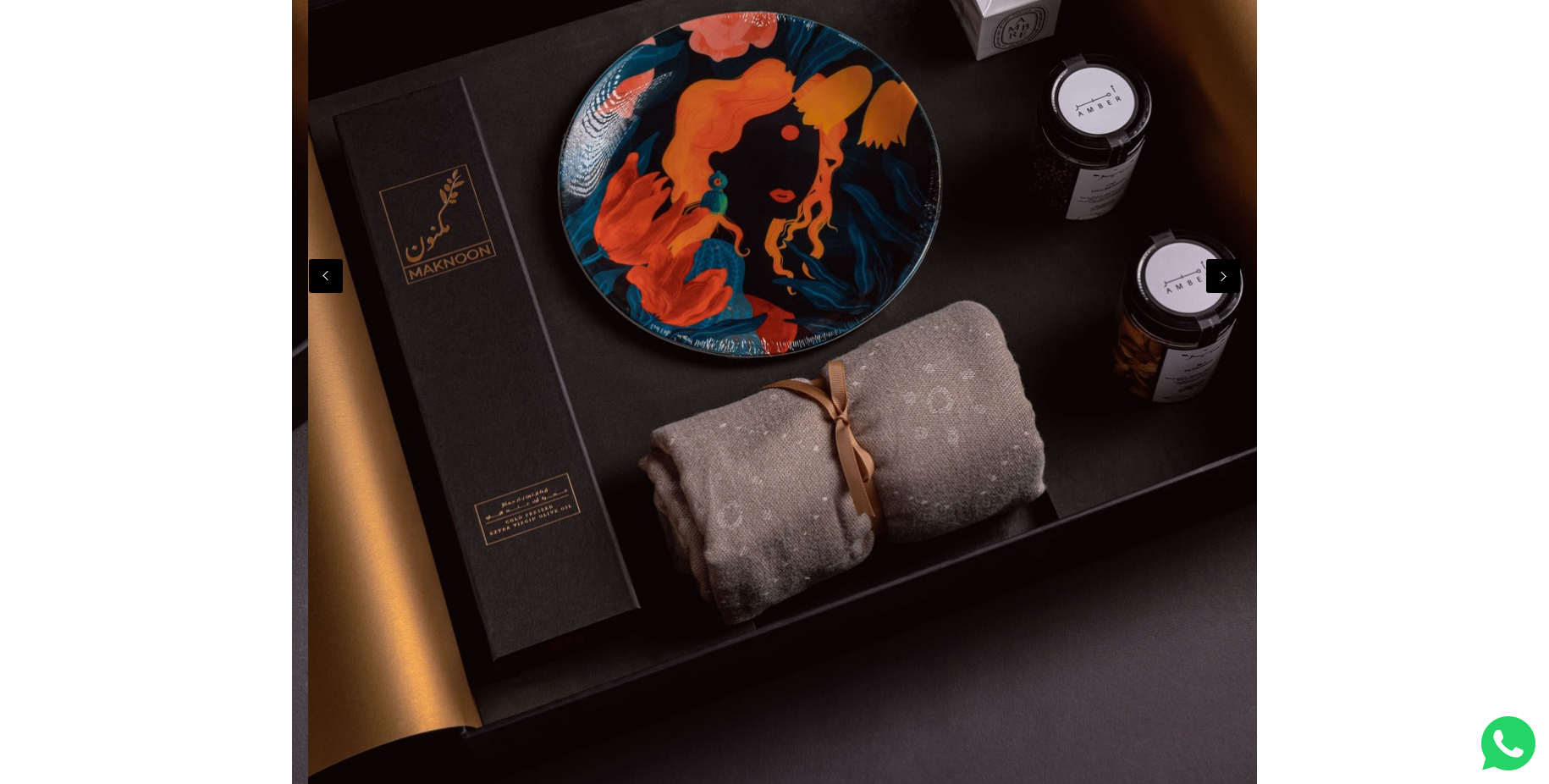
scroll to position [0, 1930]
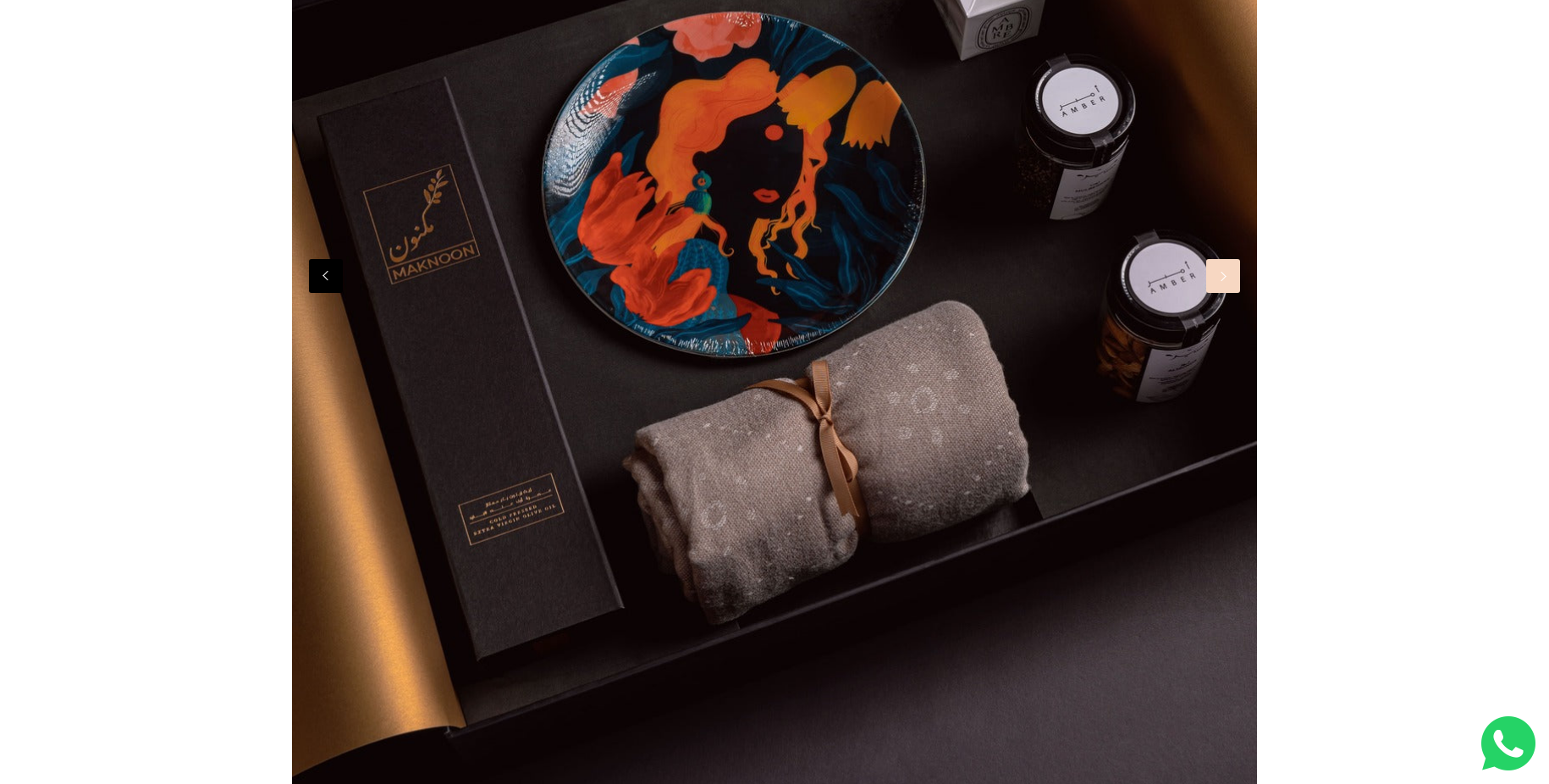
click at [1214, 282] on button "Next" at bounding box center [1223, 276] width 33 height 33
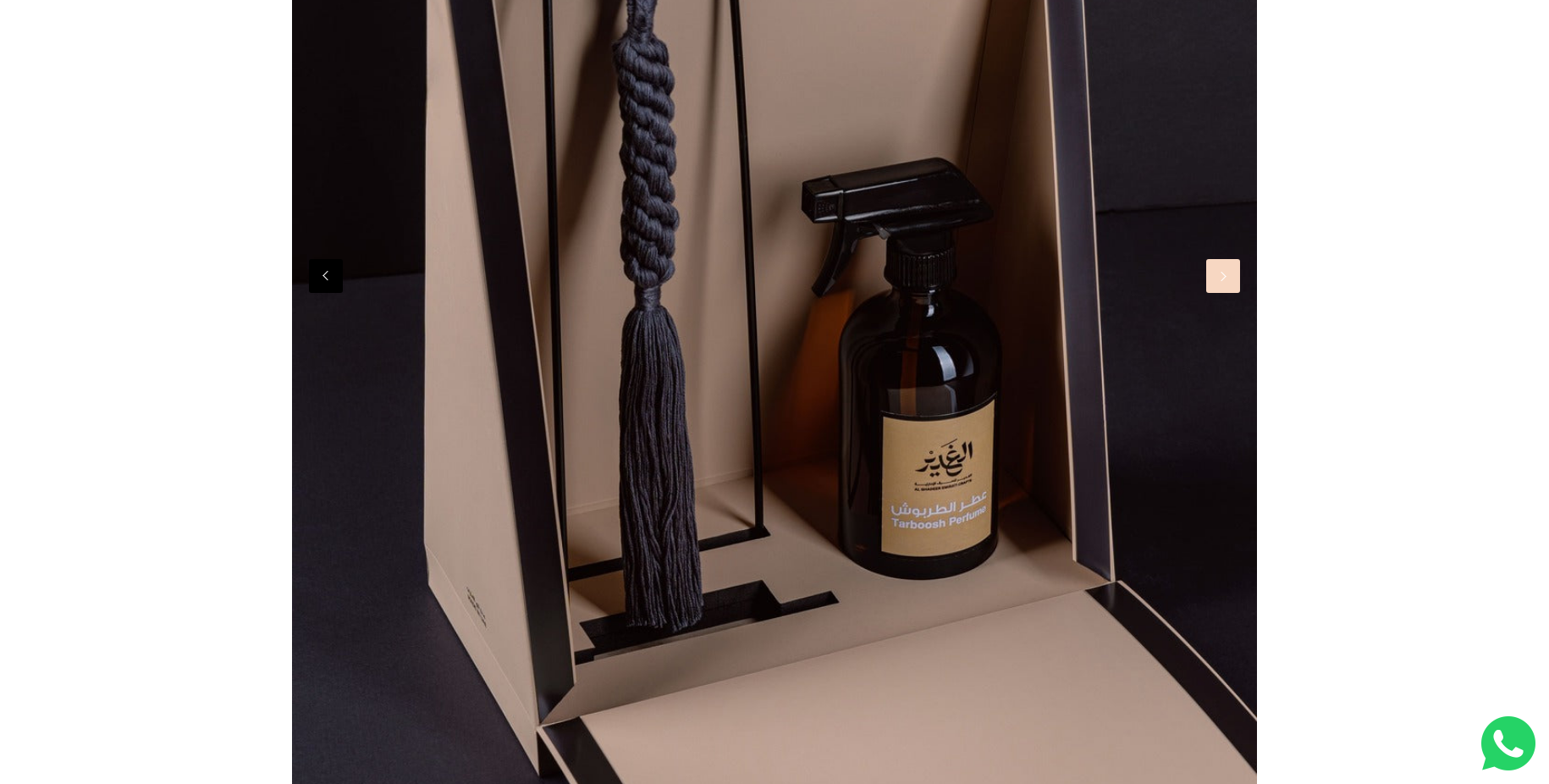
click at [1214, 282] on button "Next" at bounding box center [1223, 276] width 33 height 33
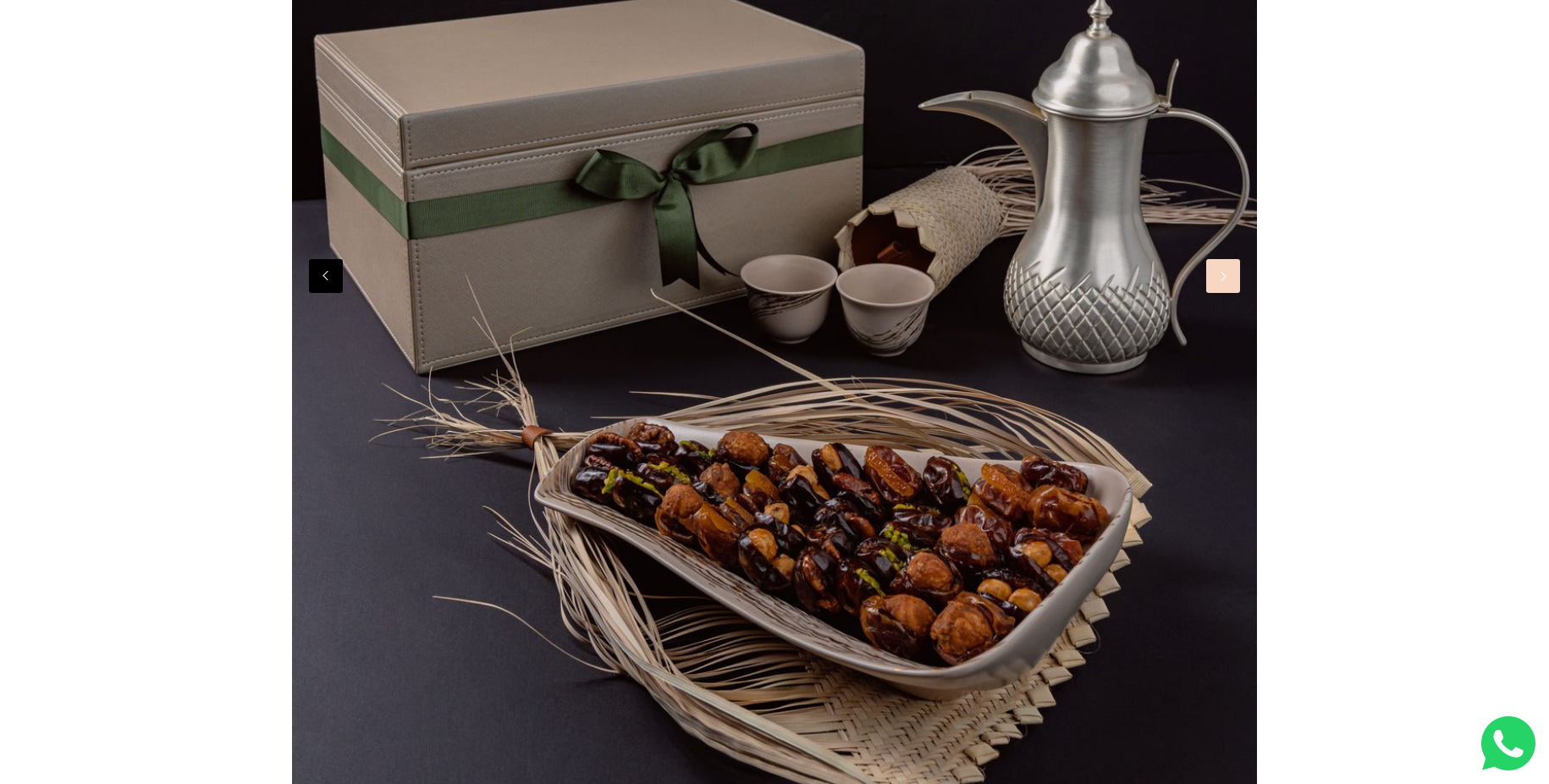
click at [1214, 282] on button "Next" at bounding box center [1223, 276] width 33 height 33
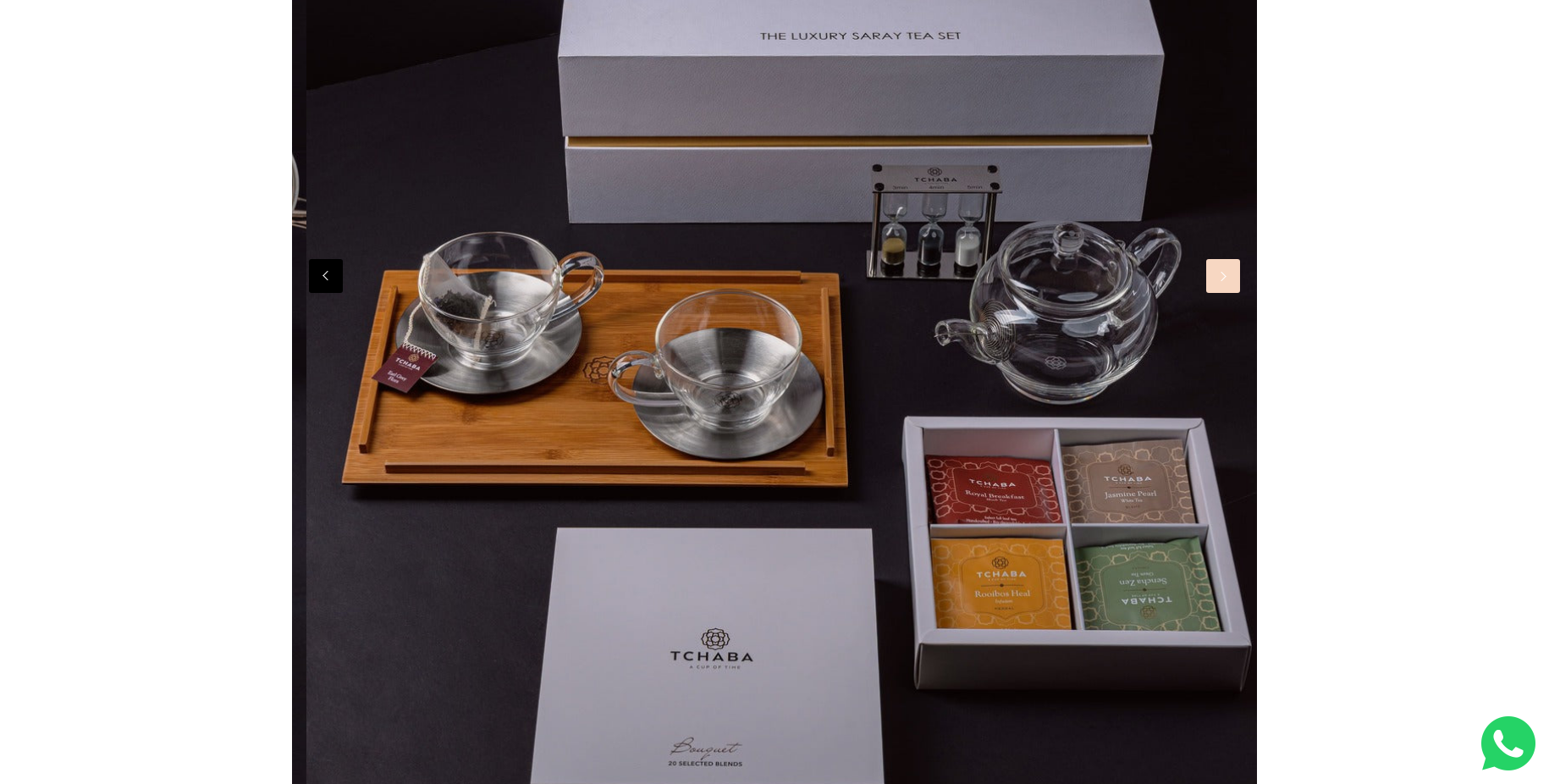
scroll to position [0, 5790]
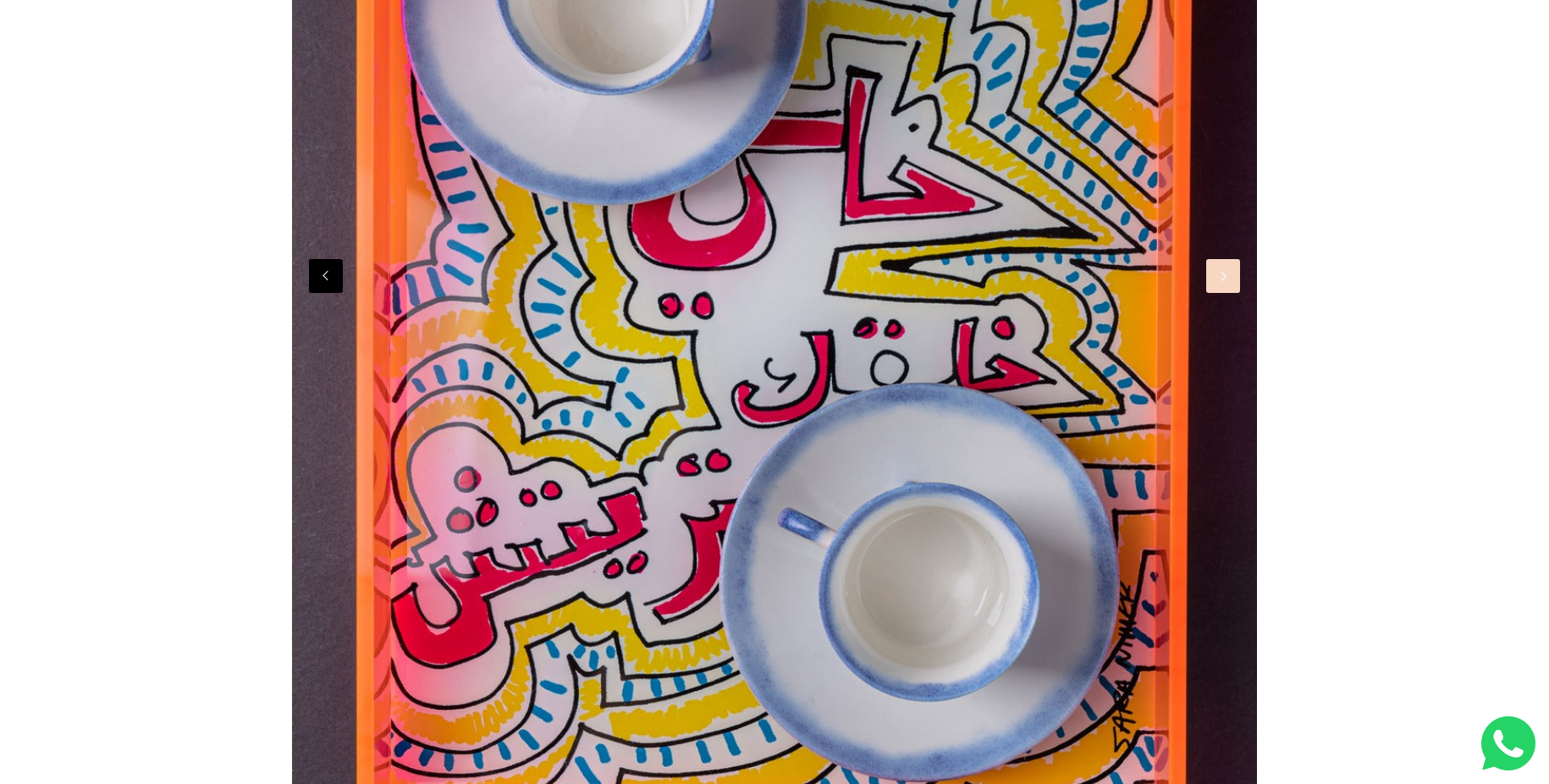
click at [1214, 282] on button "Next" at bounding box center [1223, 276] width 33 height 33
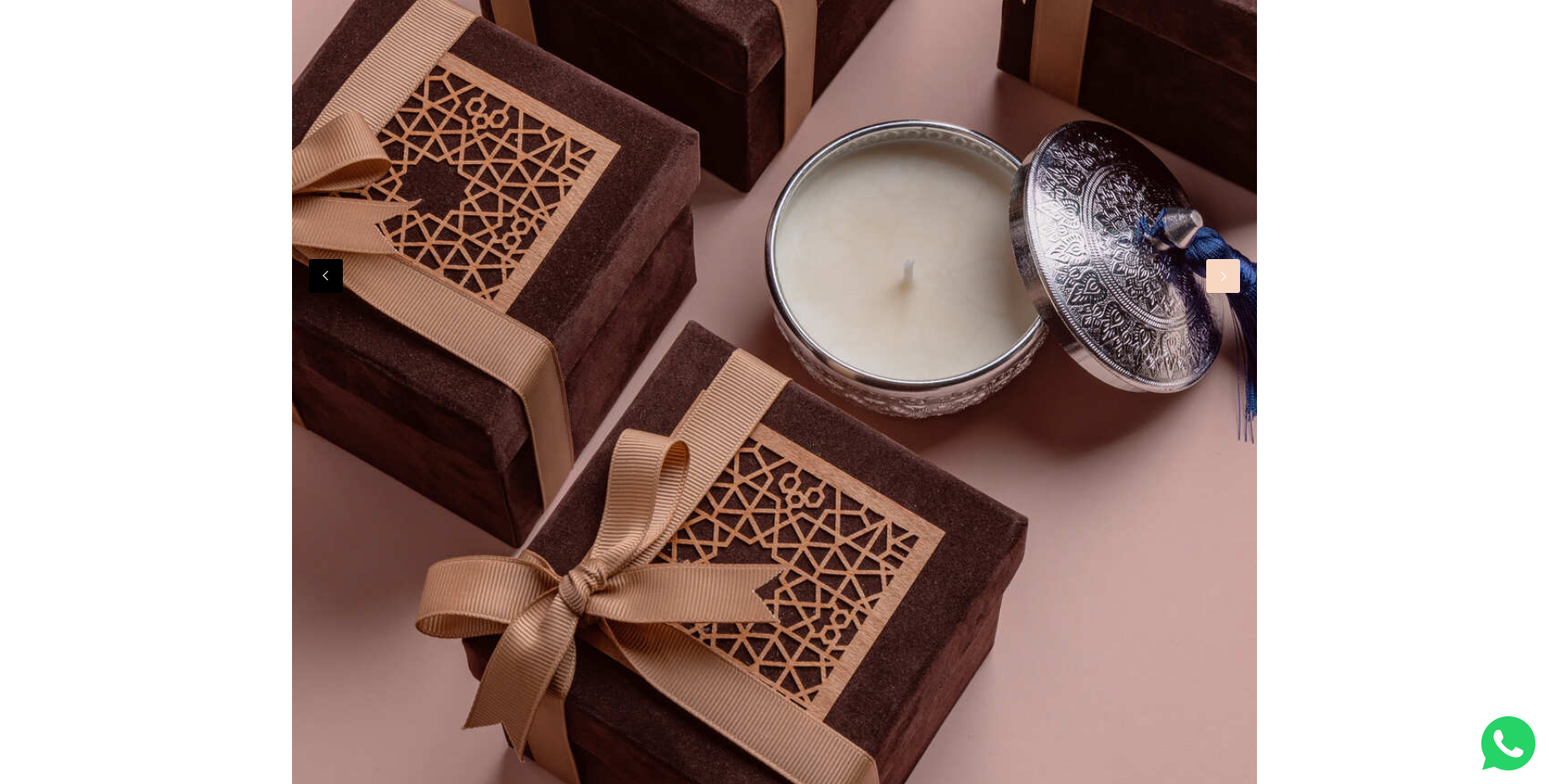
click at [1214, 282] on button "Next" at bounding box center [1223, 276] width 33 height 33
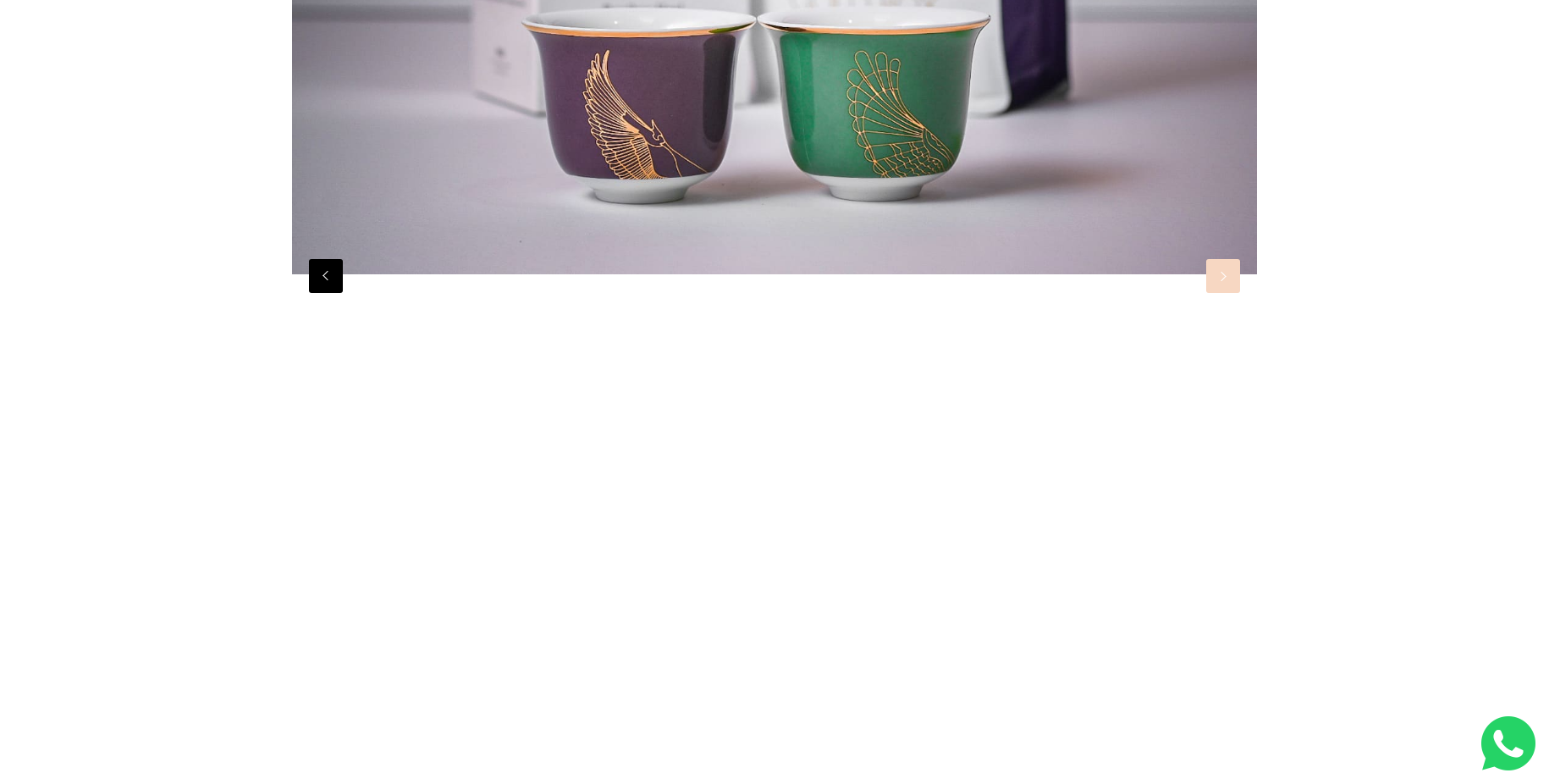
click at [1214, 282] on button "Next" at bounding box center [1223, 276] width 33 height 33
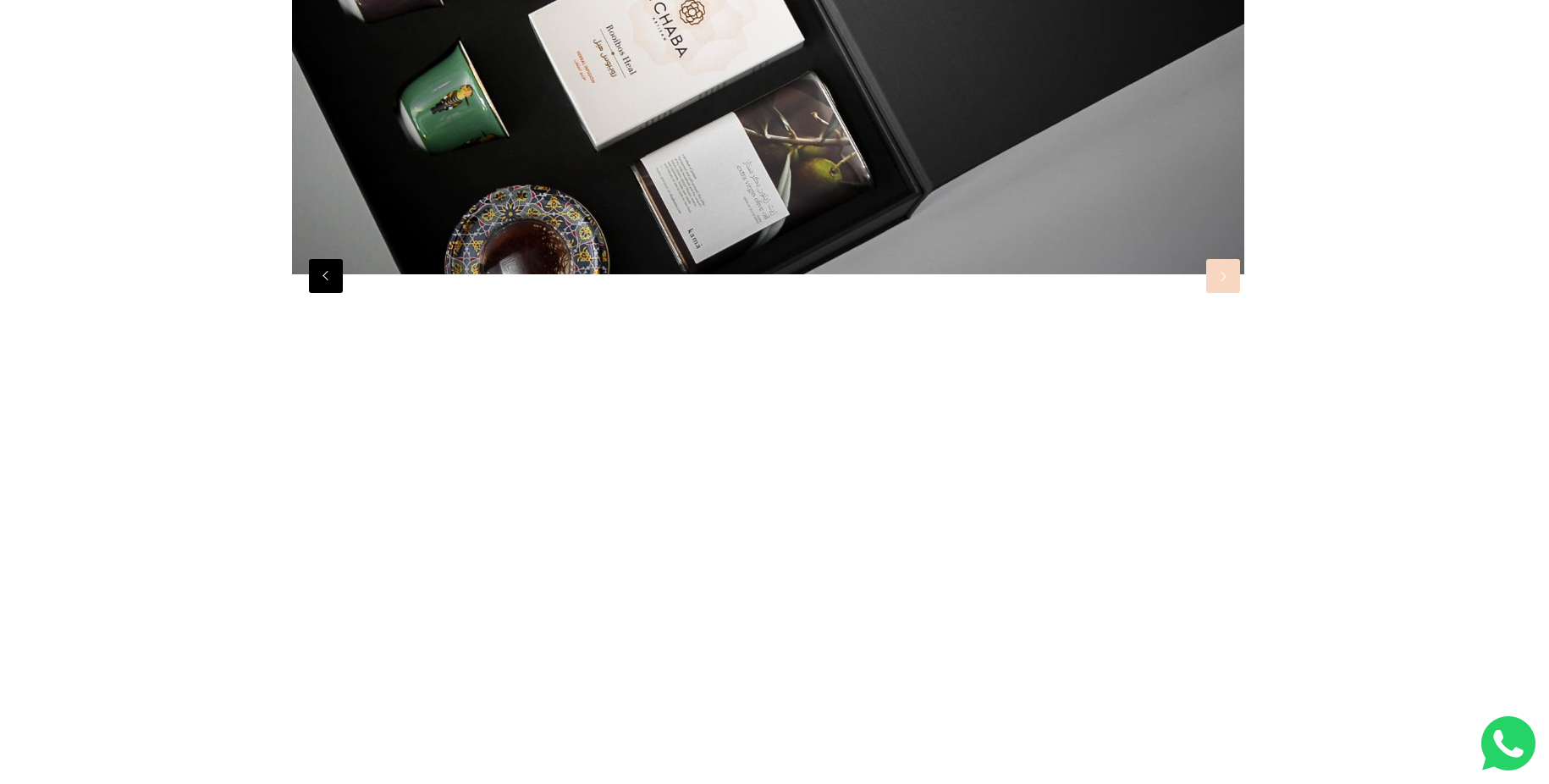
click at [1214, 282] on button "Next" at bounding box center [1223, 276] width 33 height 33
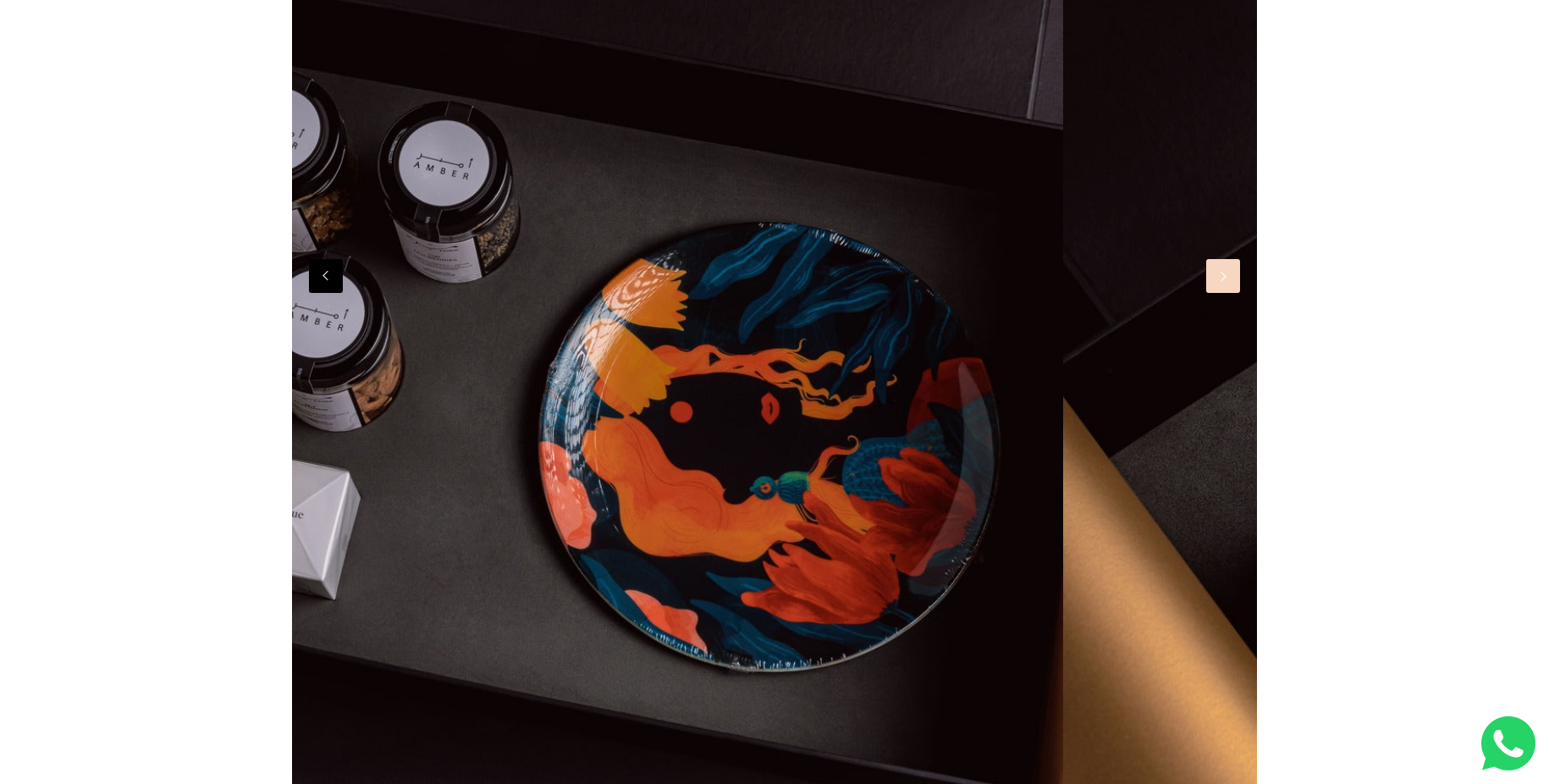
scroll to position [0, 0]
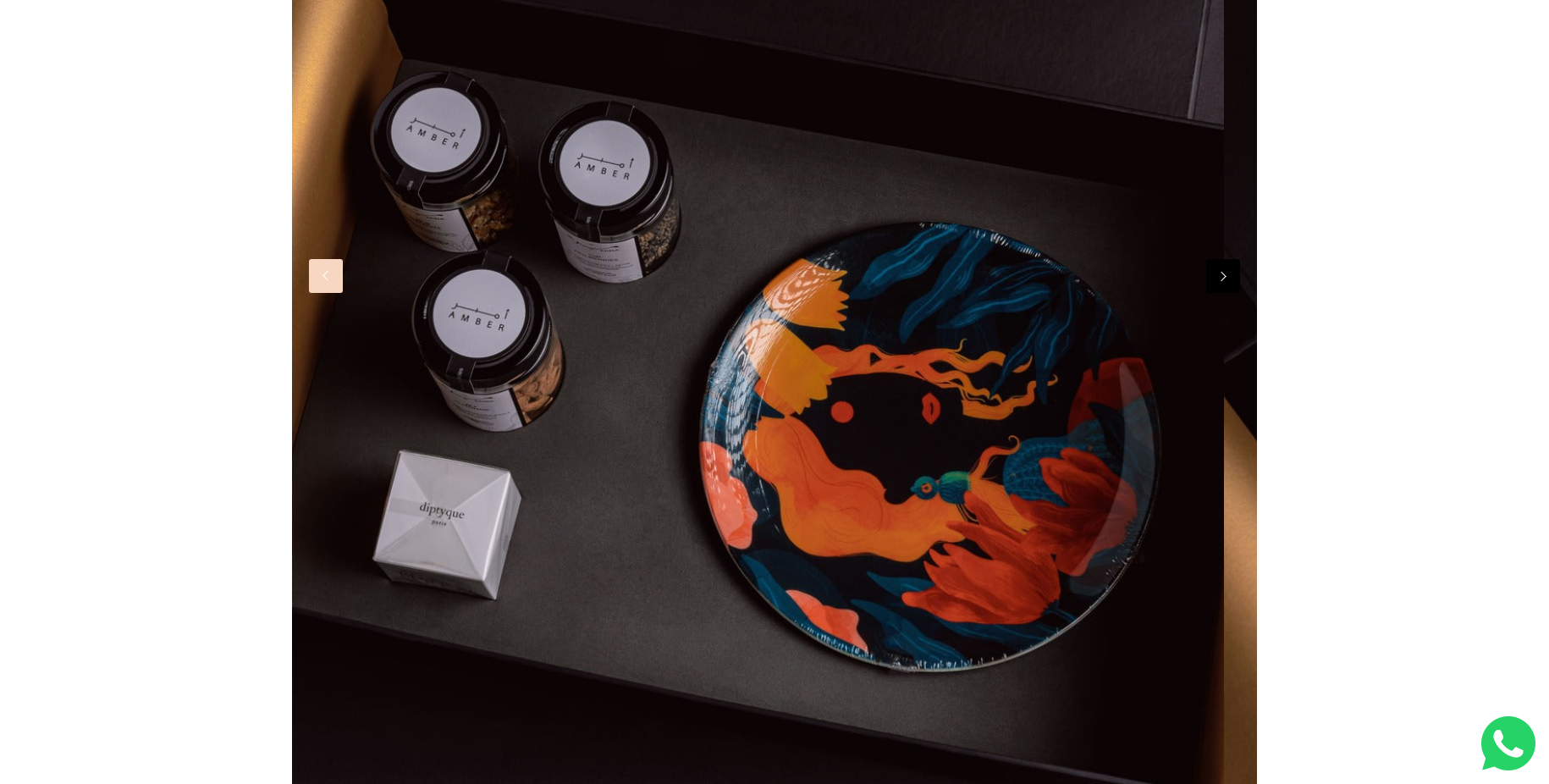
click at [339, 270] on button "Previous" at bounding box center [325, 276] width 33 height 33
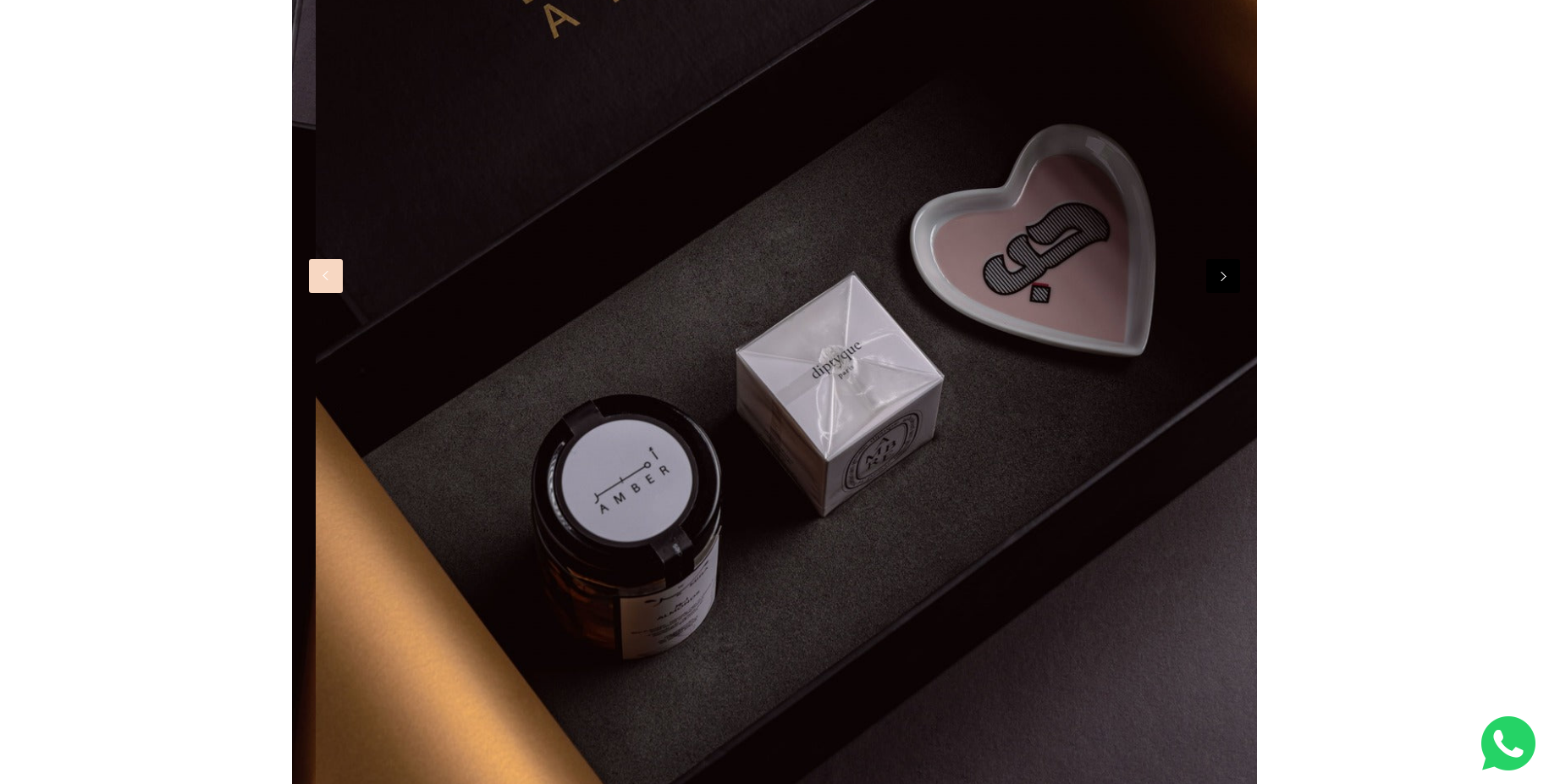
click at [336, 272] on button "Previous" at bounding box center [325, 276] width 33 height 33
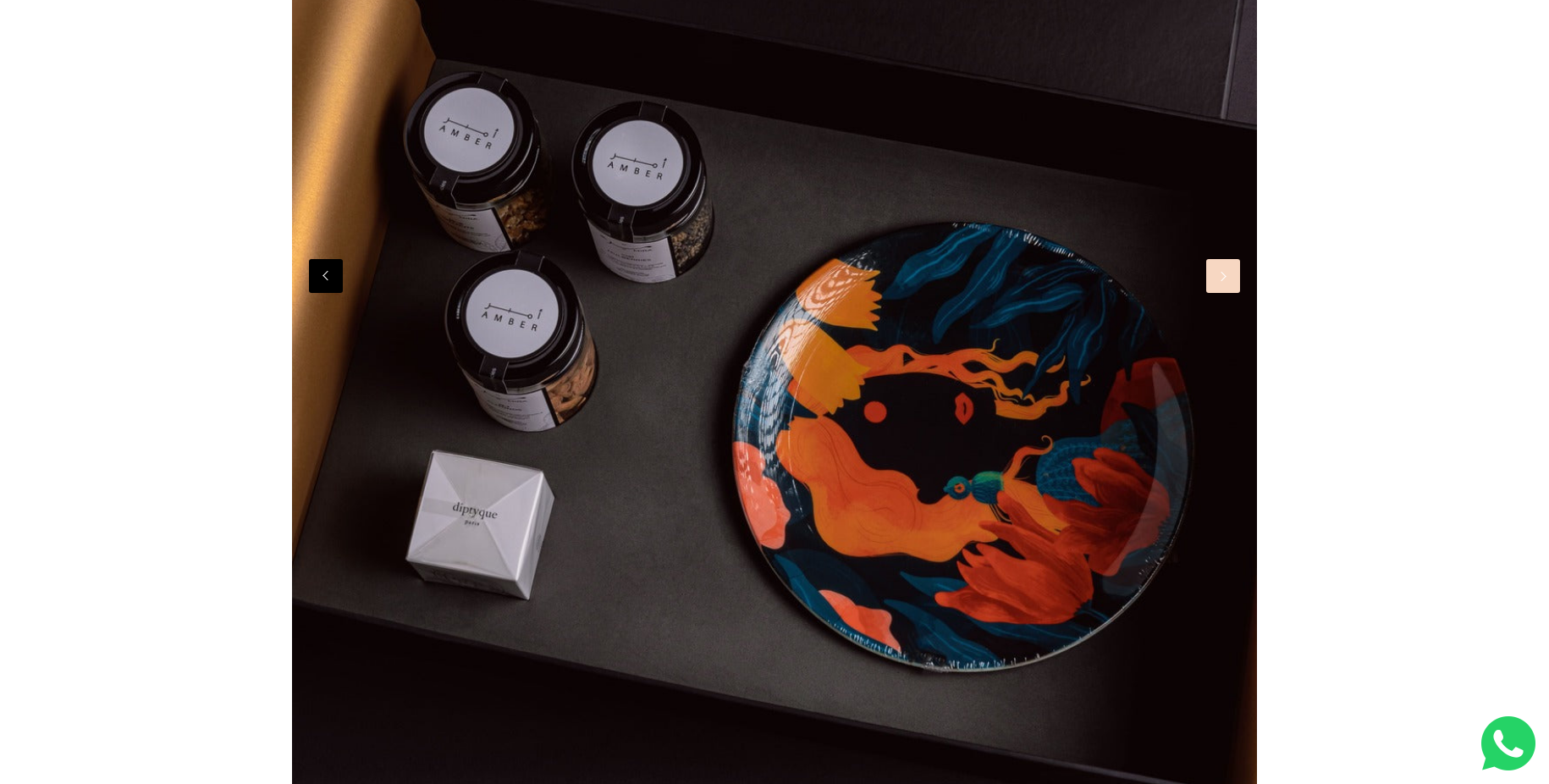
click at [1229, 286] on button "Next" at bounding box center [1223, 276] width 33 height 33
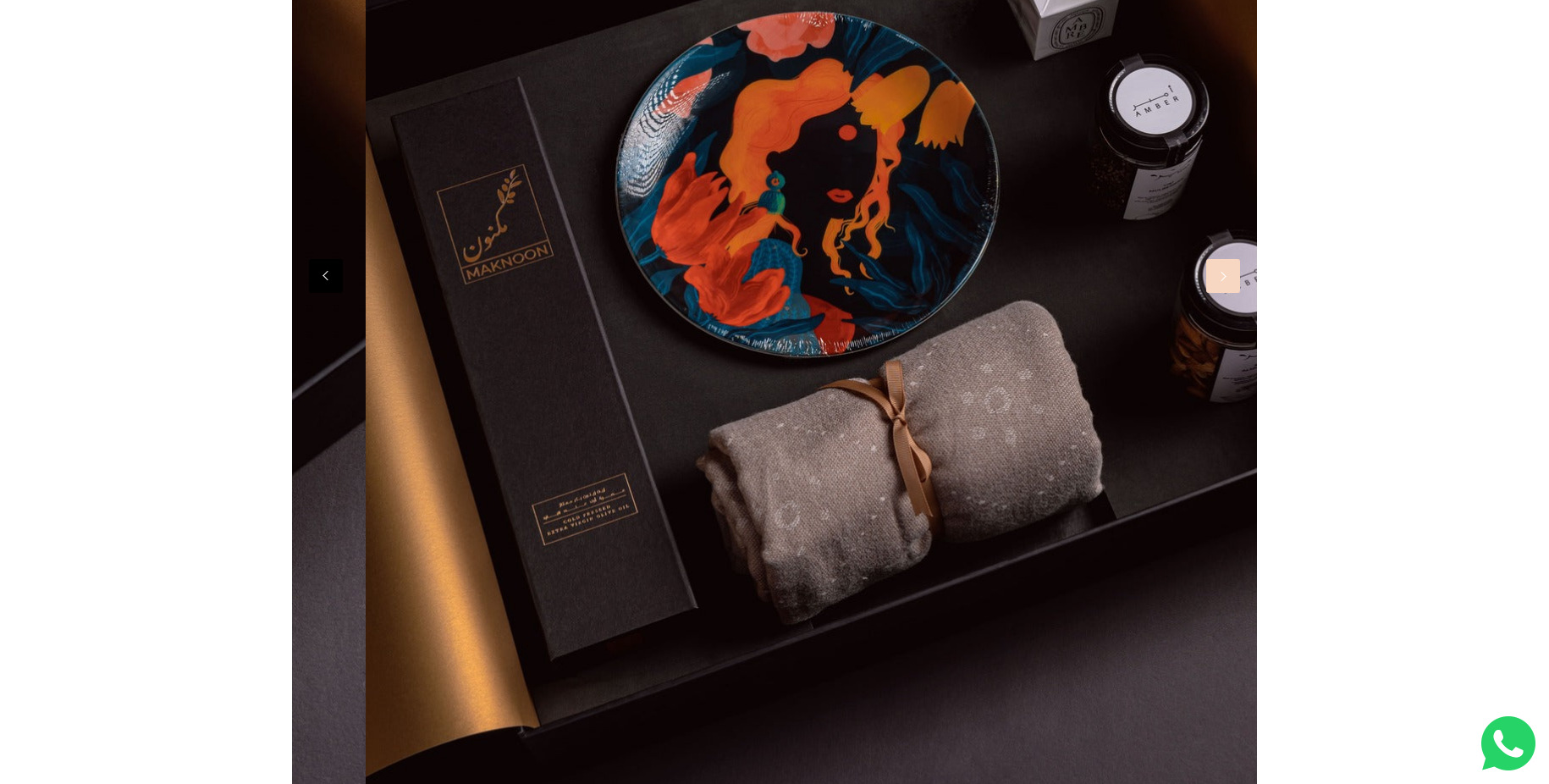
drag, startPoint x: 1038, startPoint y: 322, endPoint x: 1022, endPoint y: 320, distance: 16.1
click at [1038, 322] on div at bounding box center [848, 255] width 965 height 1248
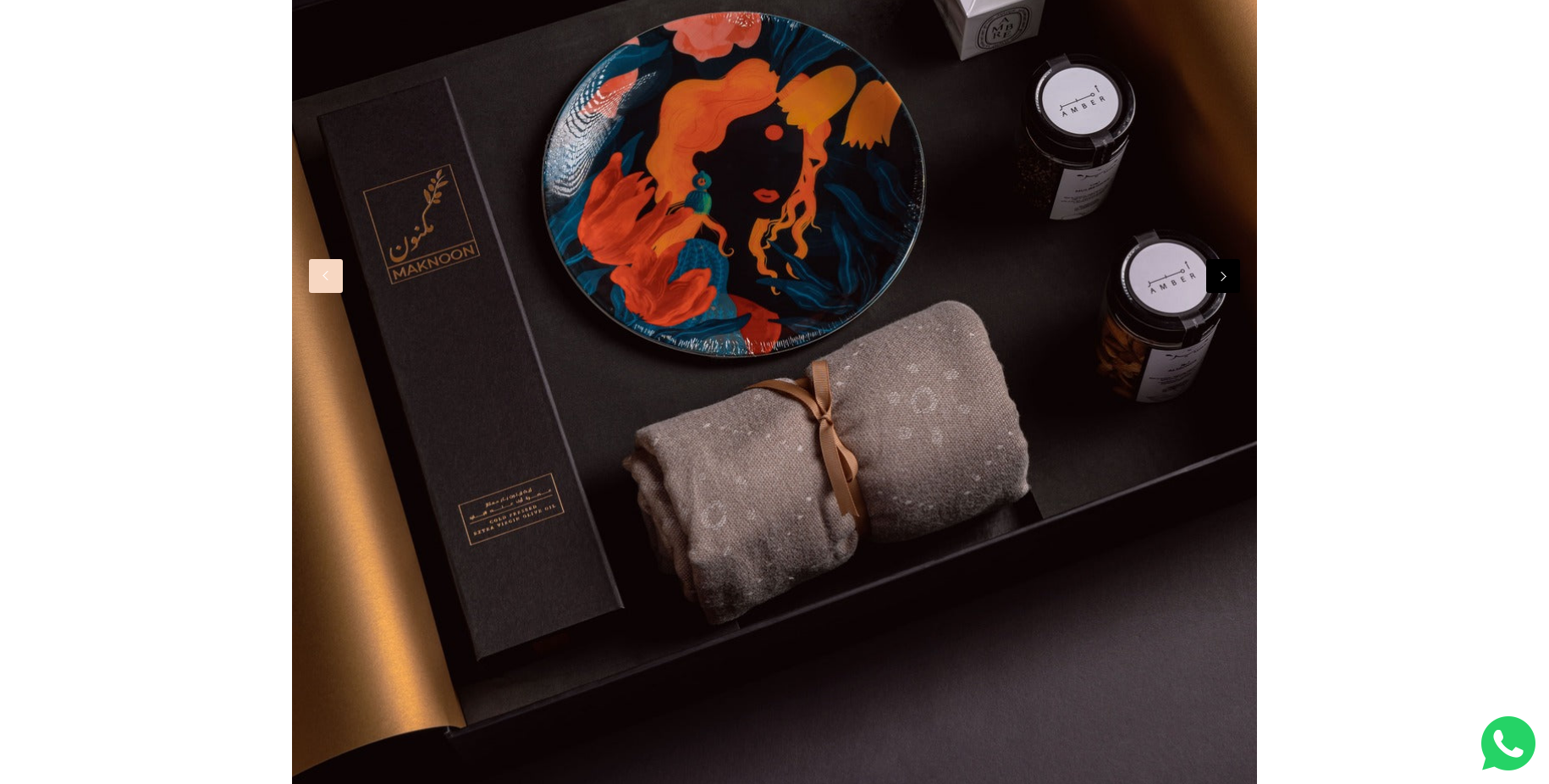
click at [333, 281] on button "Previous" at bounding box center [325, 276] width 33 height 33
click at [335, 278] on button "Previous" at bounding box center [325, 276] width 33 height 33
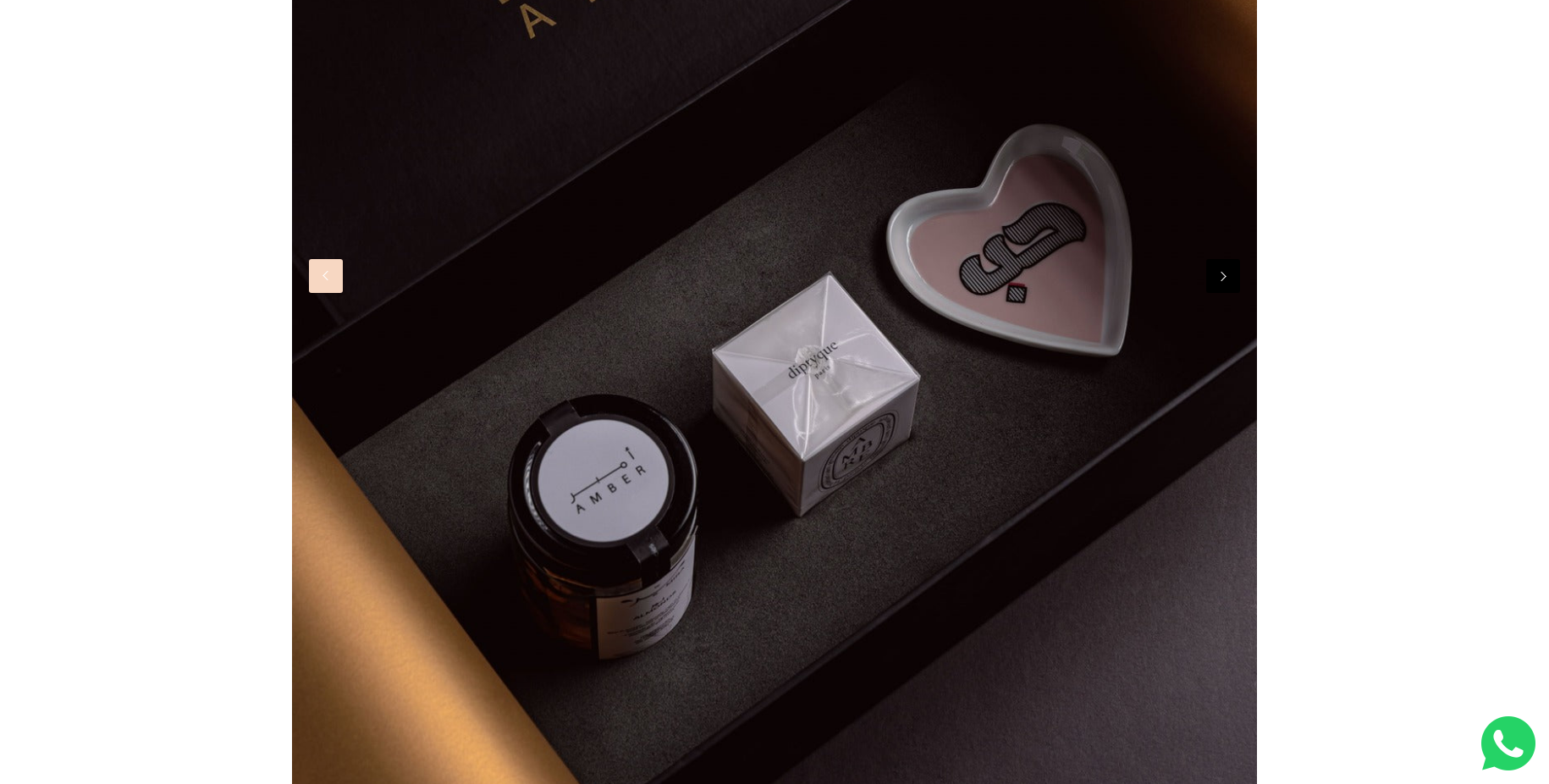
click at [334, 279] on button "Previous" at bounding box center [325, 276] width 33 height 33
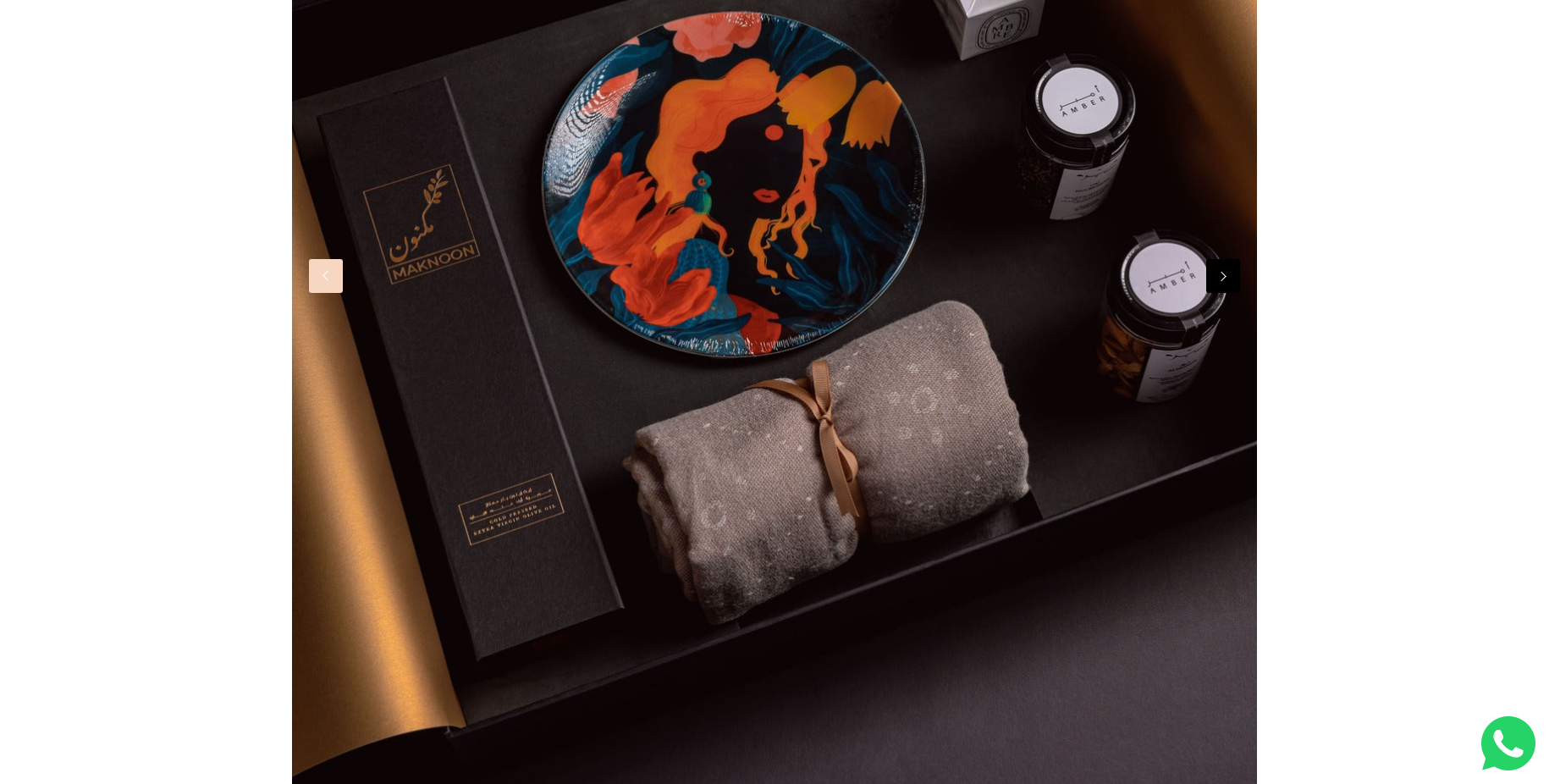
click at [1224, 275] on button "Next" at bounding box center [1223, 276] width 33 height 33
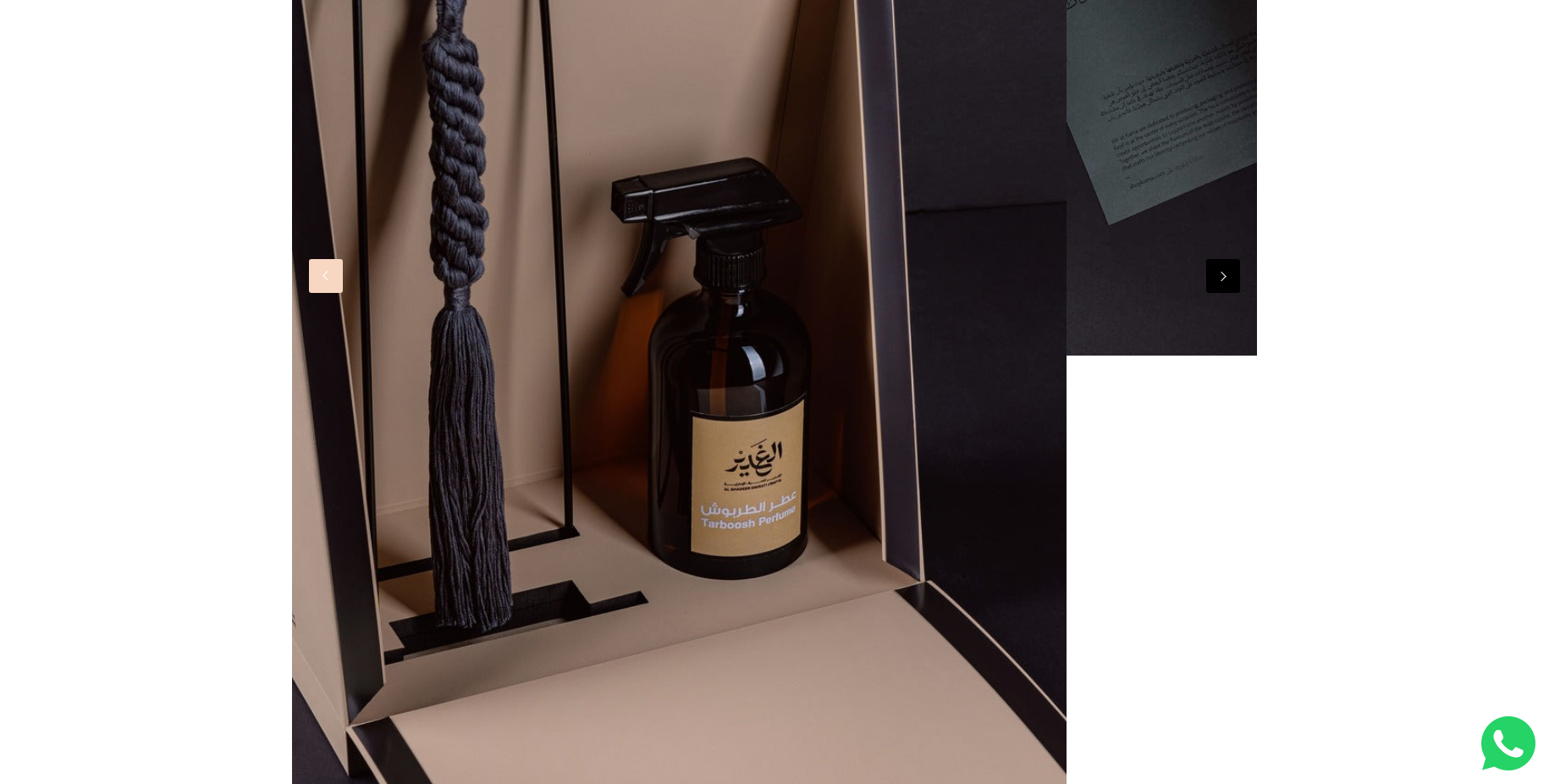
click at [334, 282] on button "Previous" at bounding box center [325, 276] width 33 height 33
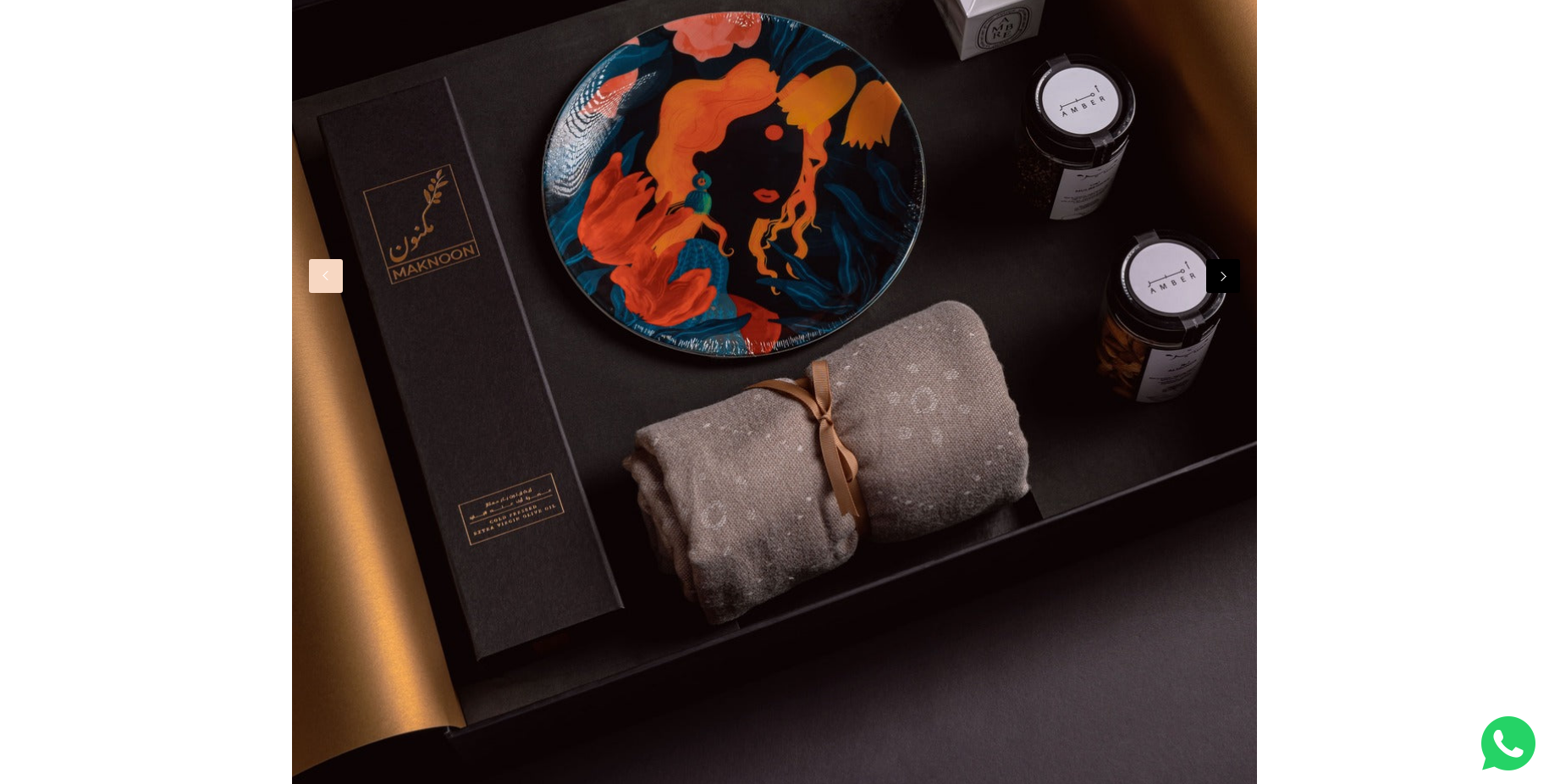
click at [333, 282] on button "Previous" at bounding box center [325, 276] width 33 height 33
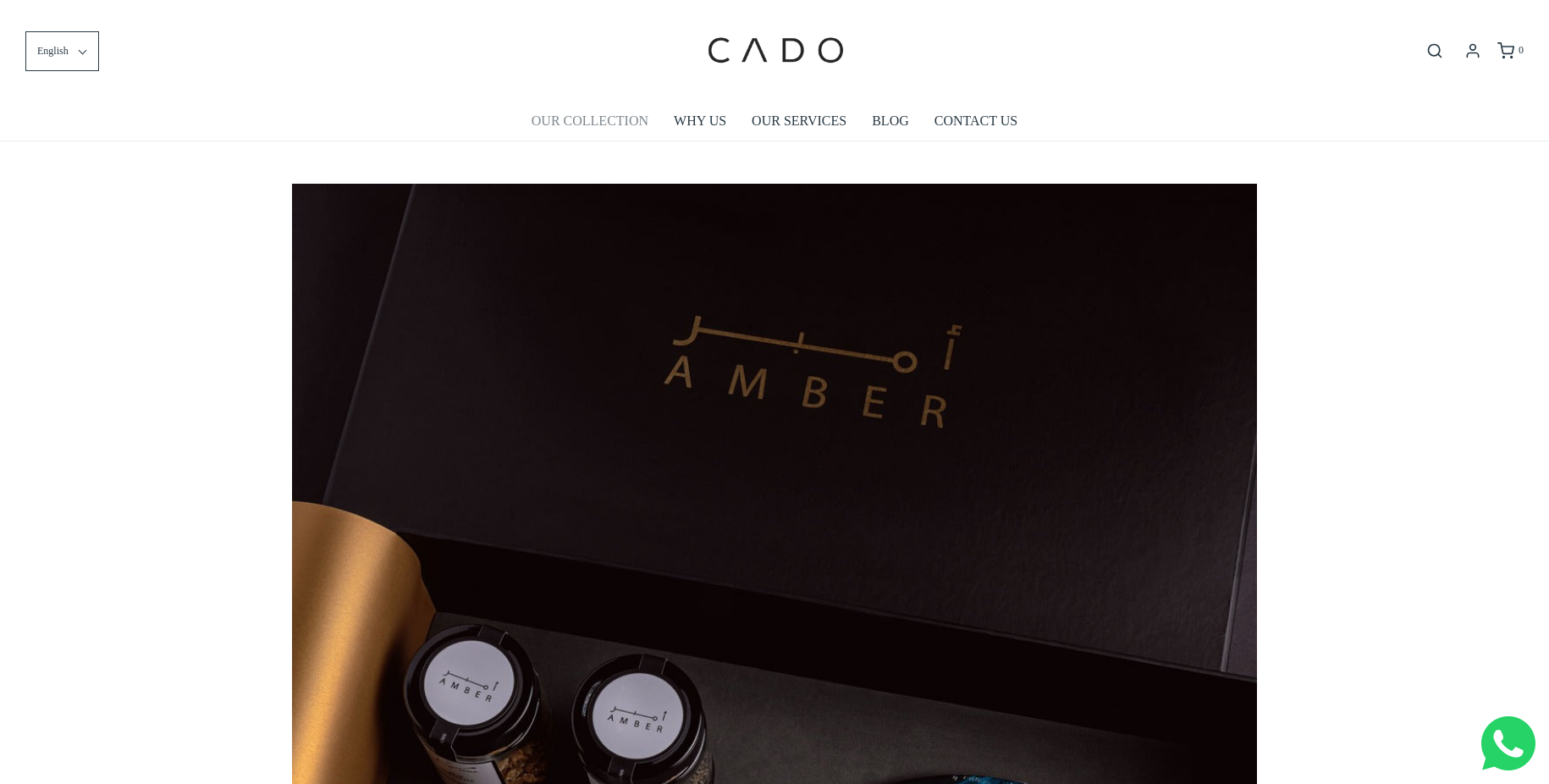
click at [575, 124] on link "OUR COLLECTION" at bounding box center [589, 120] width 116 height 39
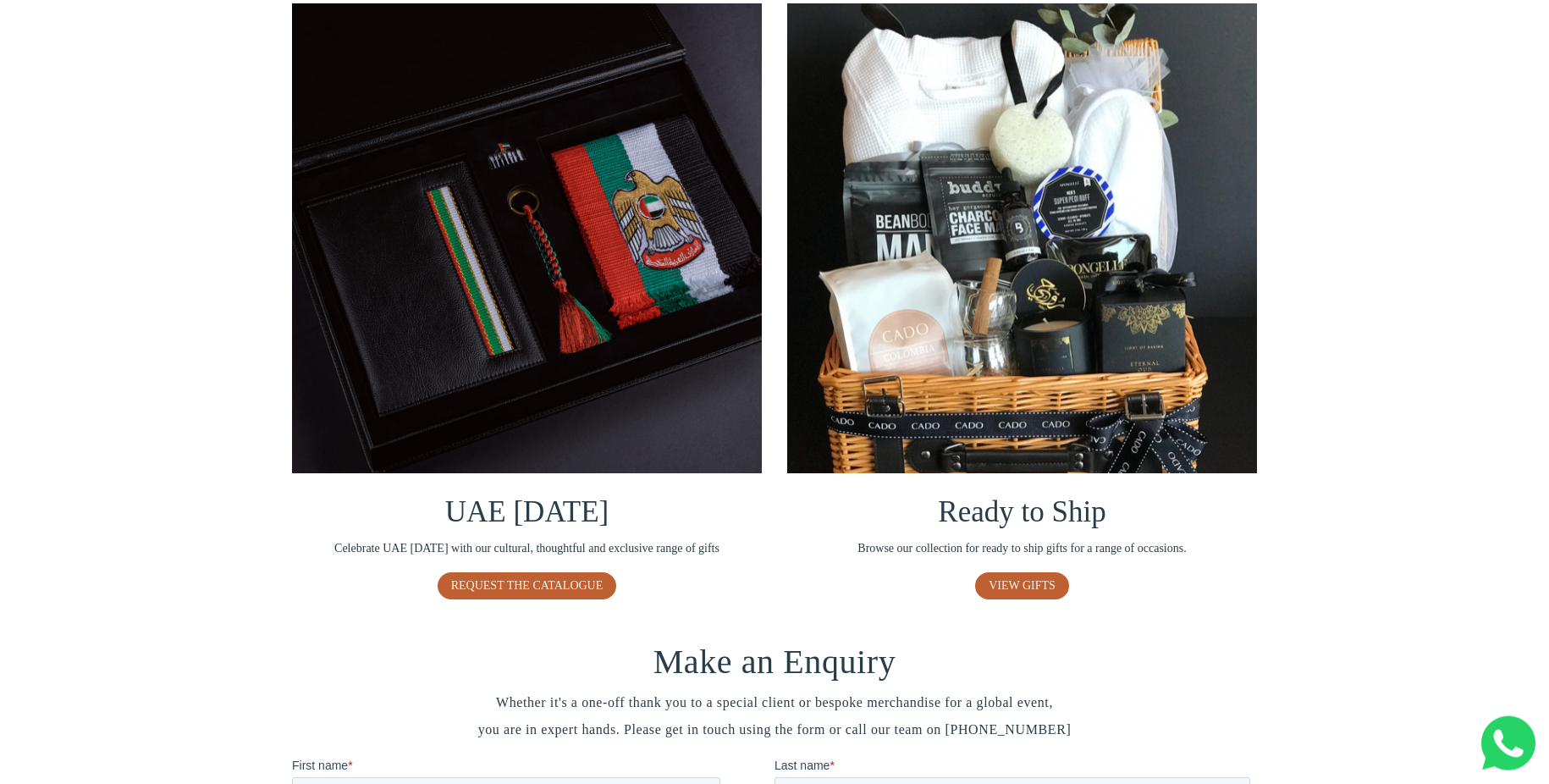
scroll to position [977, 0]
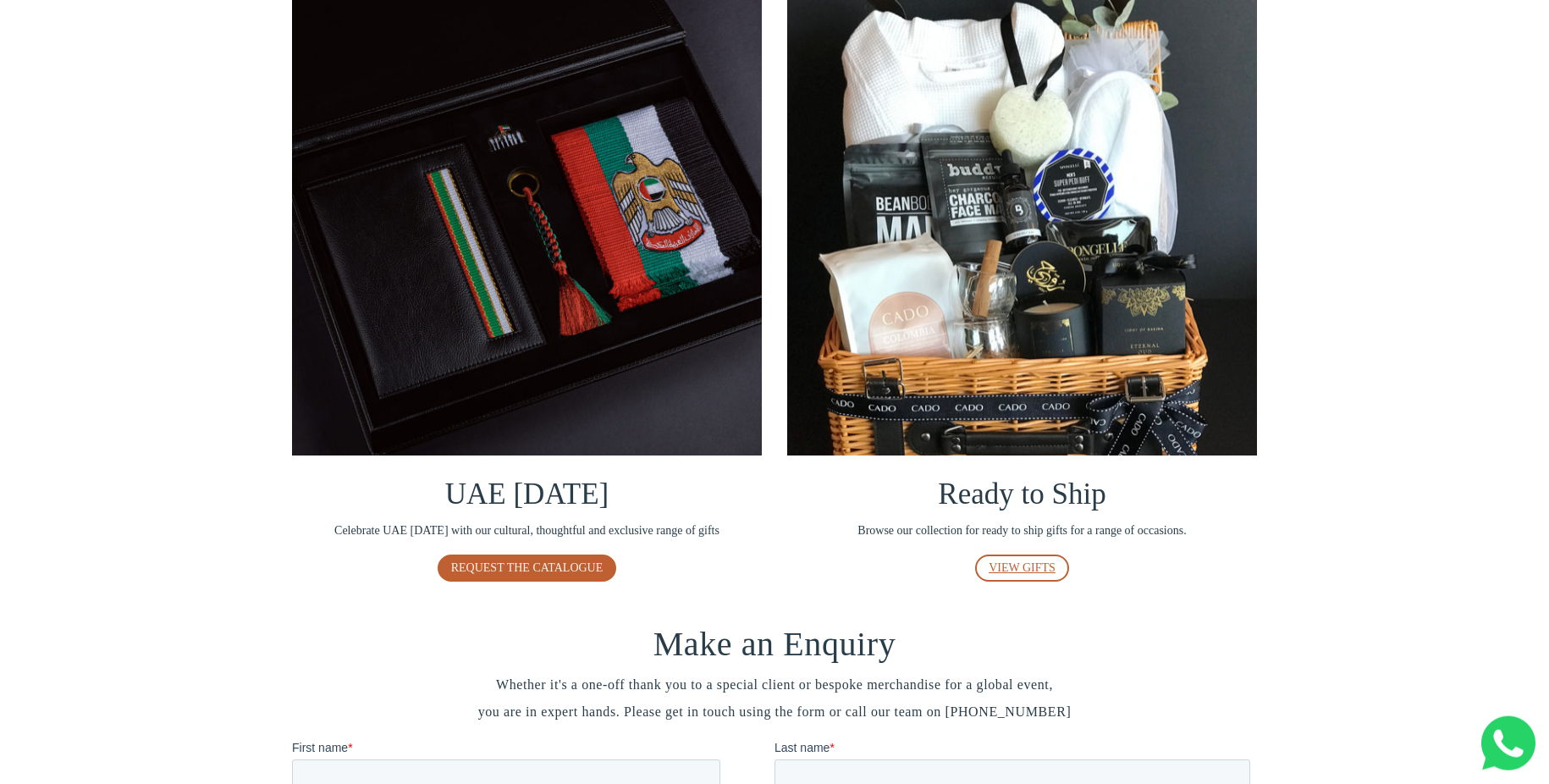
click at [1026, 569] on span "VIEW GIFTS" at bounding box center [1022, 567] width 67 height 12
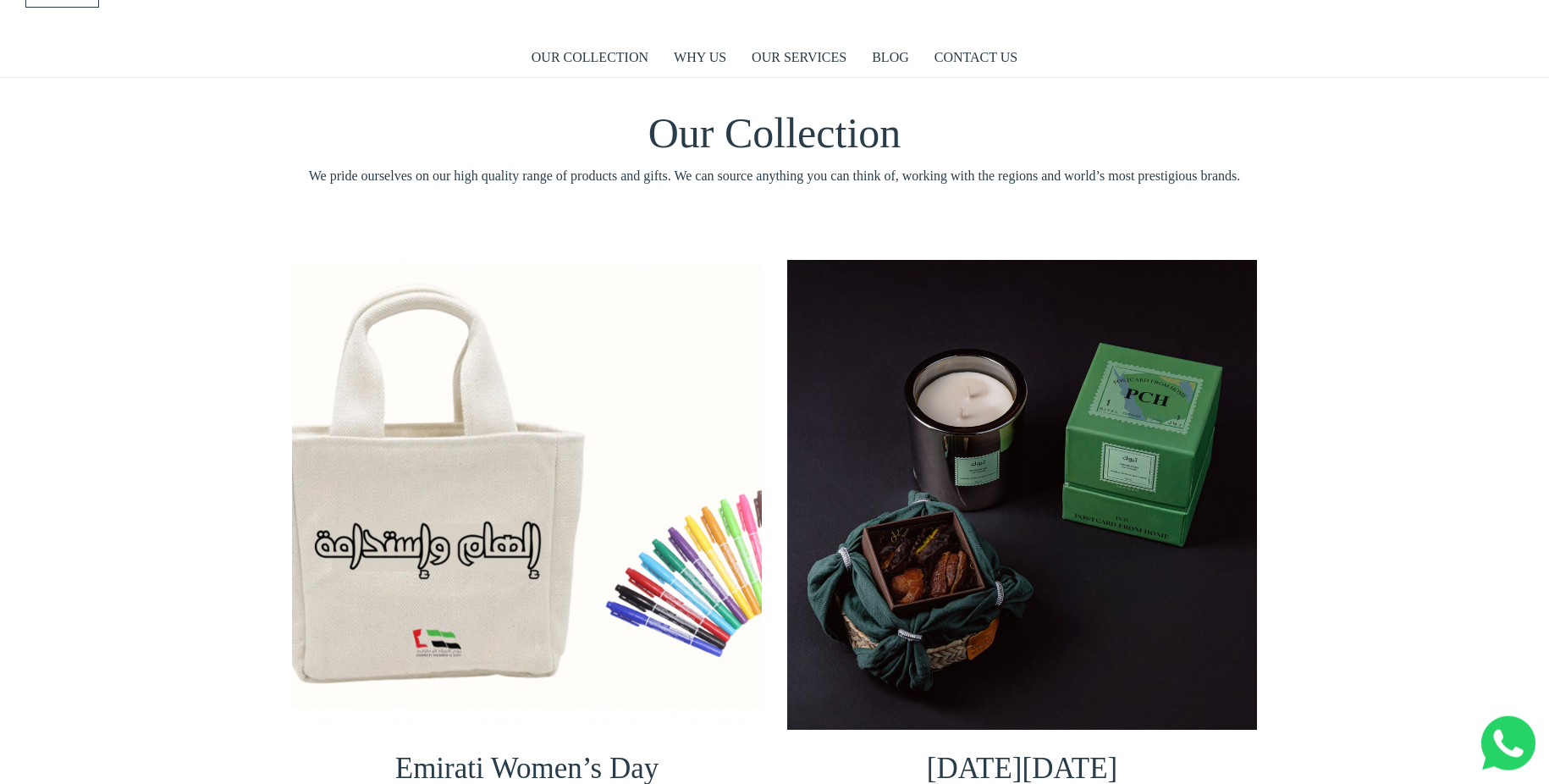
scroll to position [0, 0]
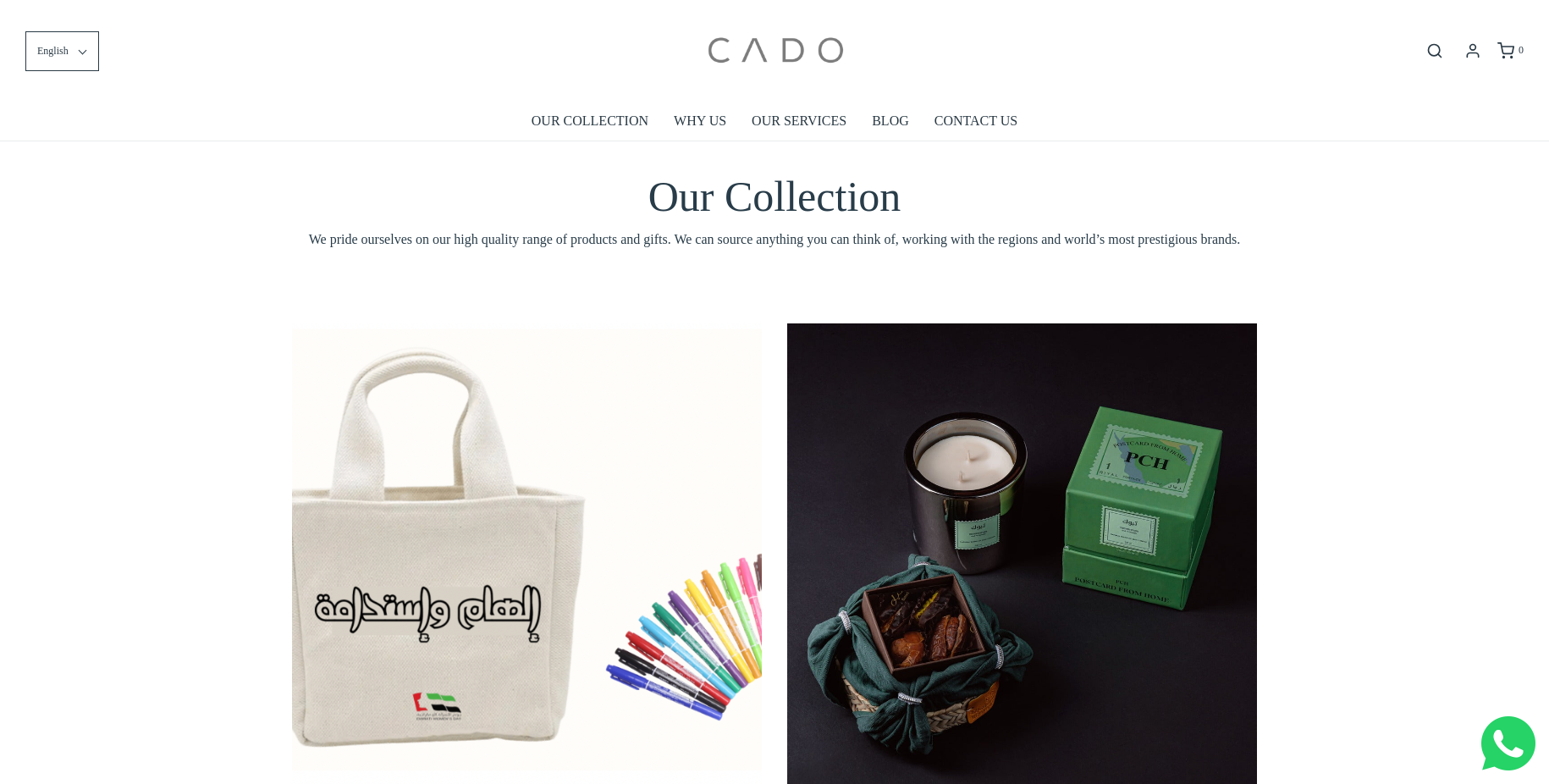
click at [836, 42] on img at bounding box center [774, 51] width 144 height 76
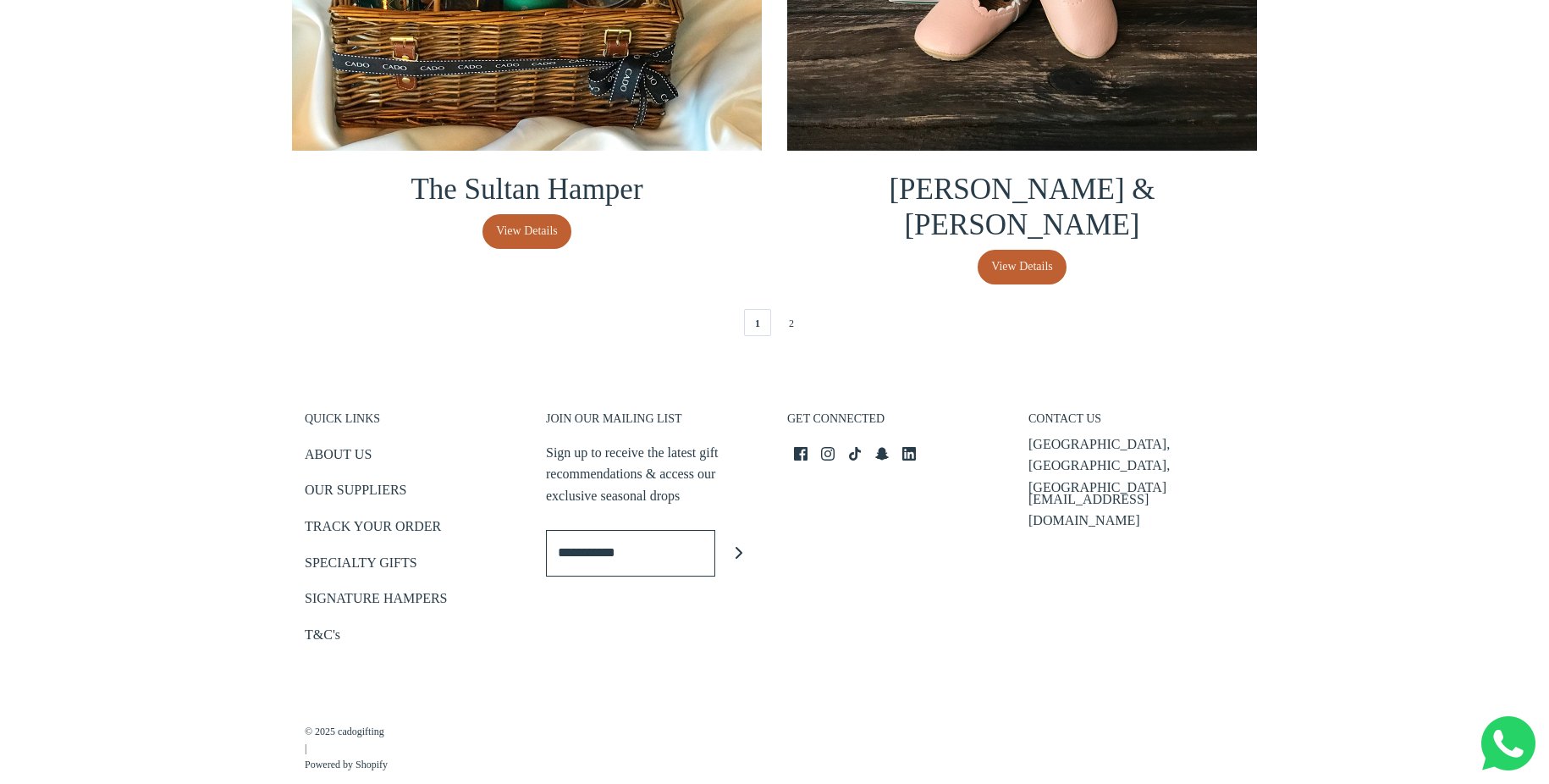
scroll to position [3813, 0]
